Goal: Find specific page/section: Find specific page/section

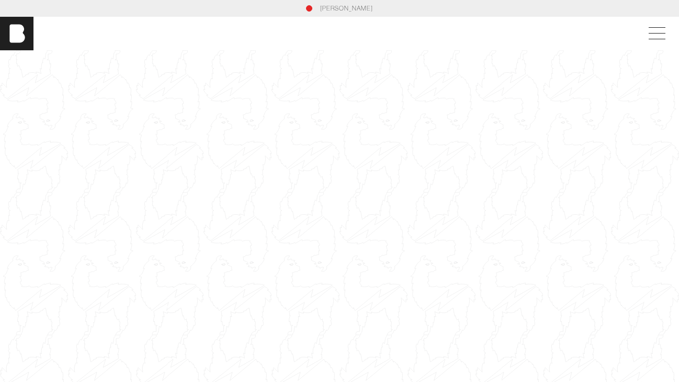
click at [327, 5] on link "[PERSON_NAME]" at bounding box center [346, 8] width 53 height 9
